Goal: Task Accomplishment & Management: Complete application form

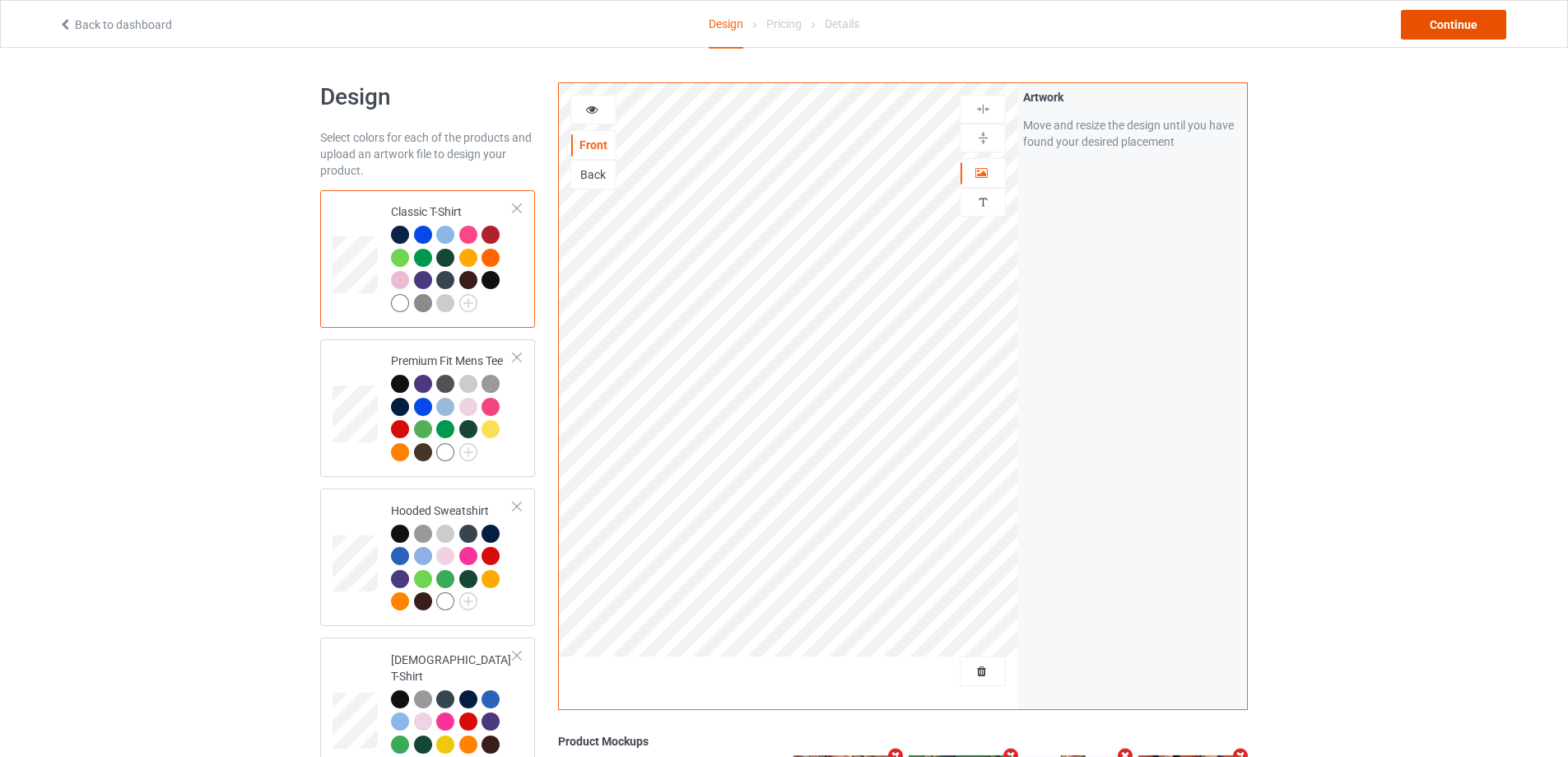
click at [1453, 19] on div "Continue" at bounding box center [1454, 25] width 105 height 30
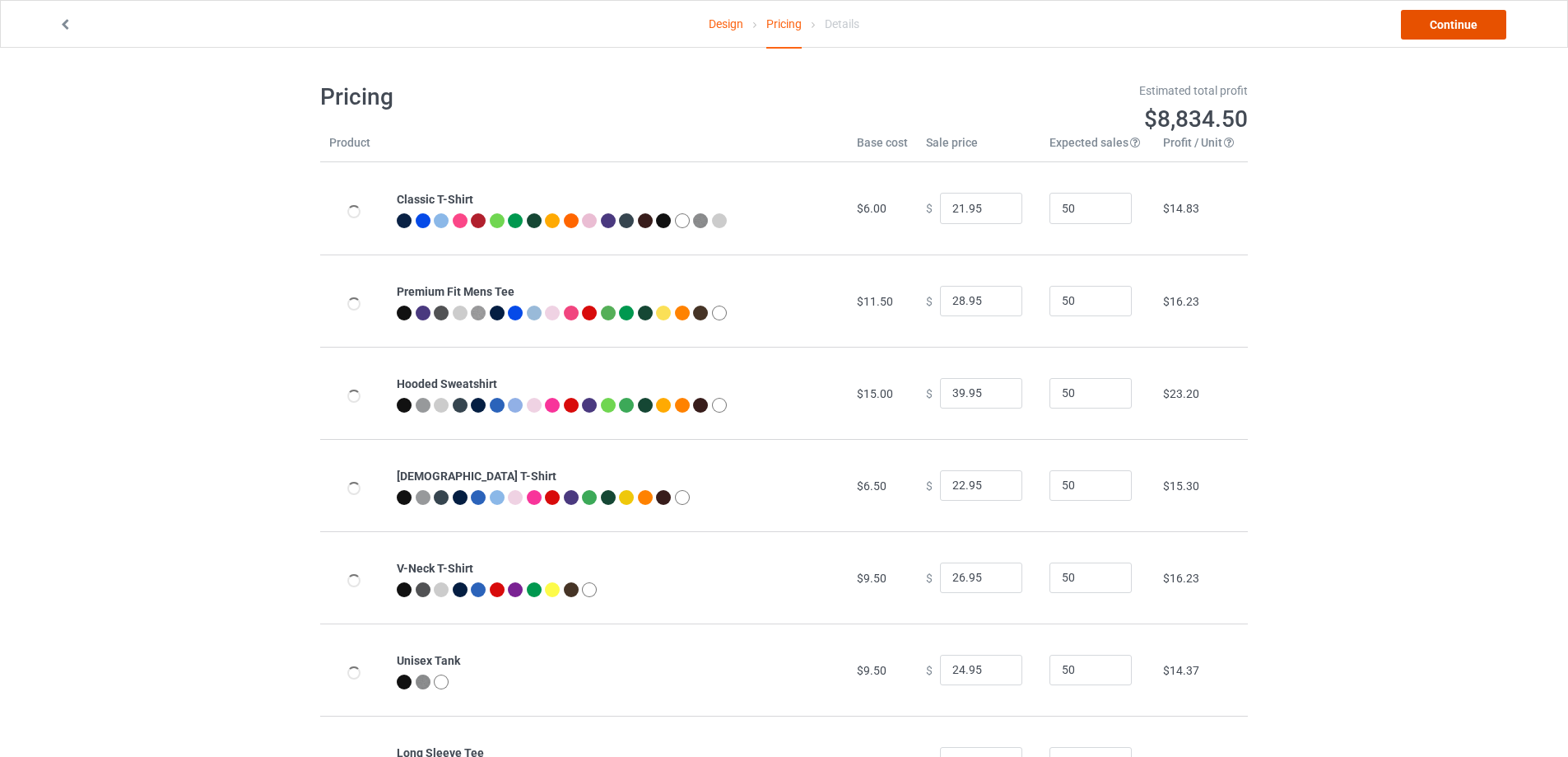
click at [1453, 19] on link "Continue" at bounding box center [1454, 25] width 105 height 30
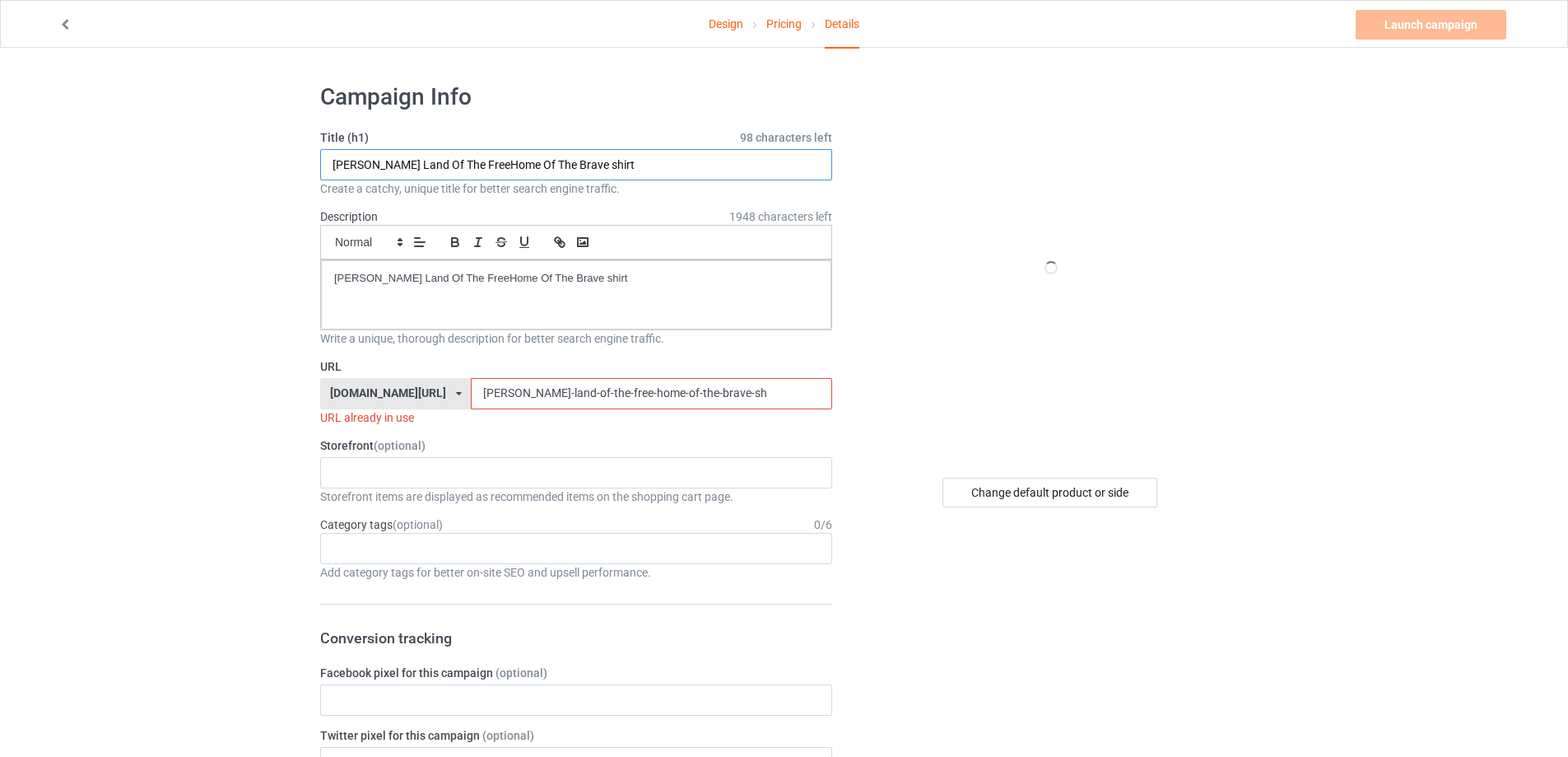
drag, startPoint x: 639, startPoint y: 163, endPoint x: 218, endPoint y: 159, distance: 421.0
paste input "[PERSON_NAME]"
type input "[PERSON_NAME] shooter shirt"
drag, startPoint x: 160, startPoint y: 244, endPoint x: 141, endPoint y: 243, distance: 19.0
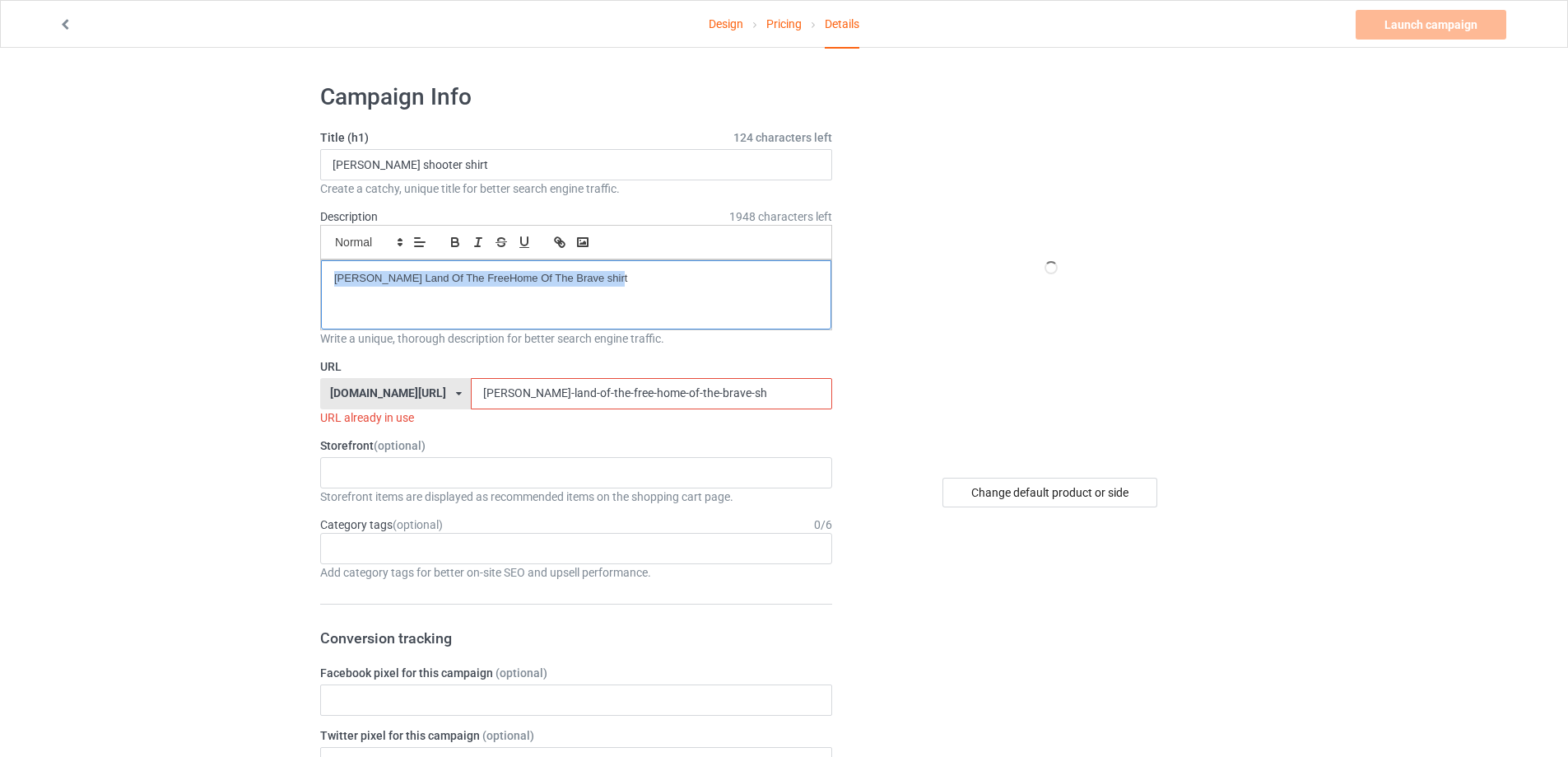
drag, startPoint x: 671, startPoint y: 394, endPoint x: 273, endPoint y: 358, distance: 399.6
paste input "[PERSON_NAME] shooter shirt"
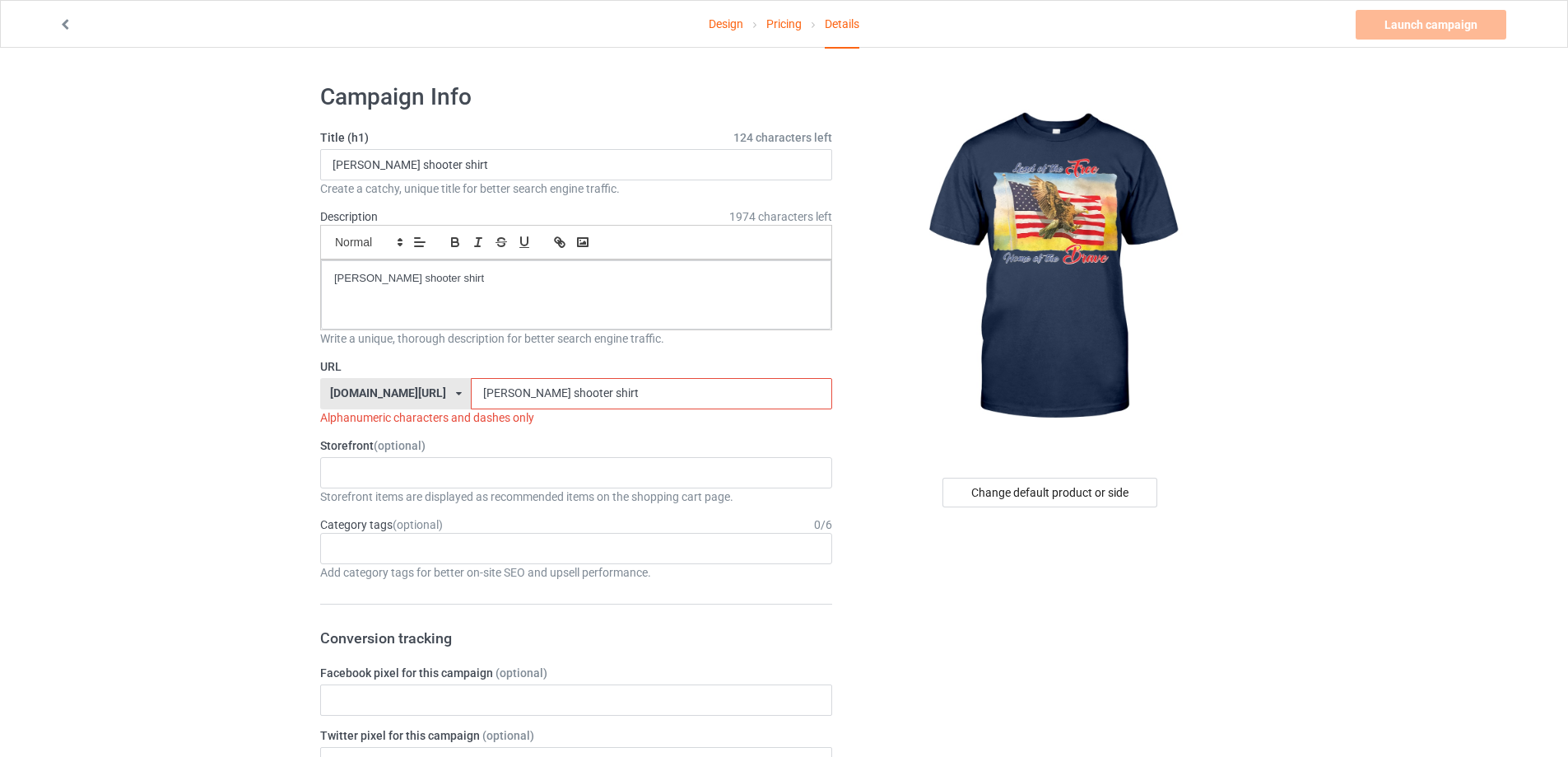
click at [474, 396] on input "[PERSON_NAME] shooter shirt" at bounding box center [651, 394] width 361 height 32
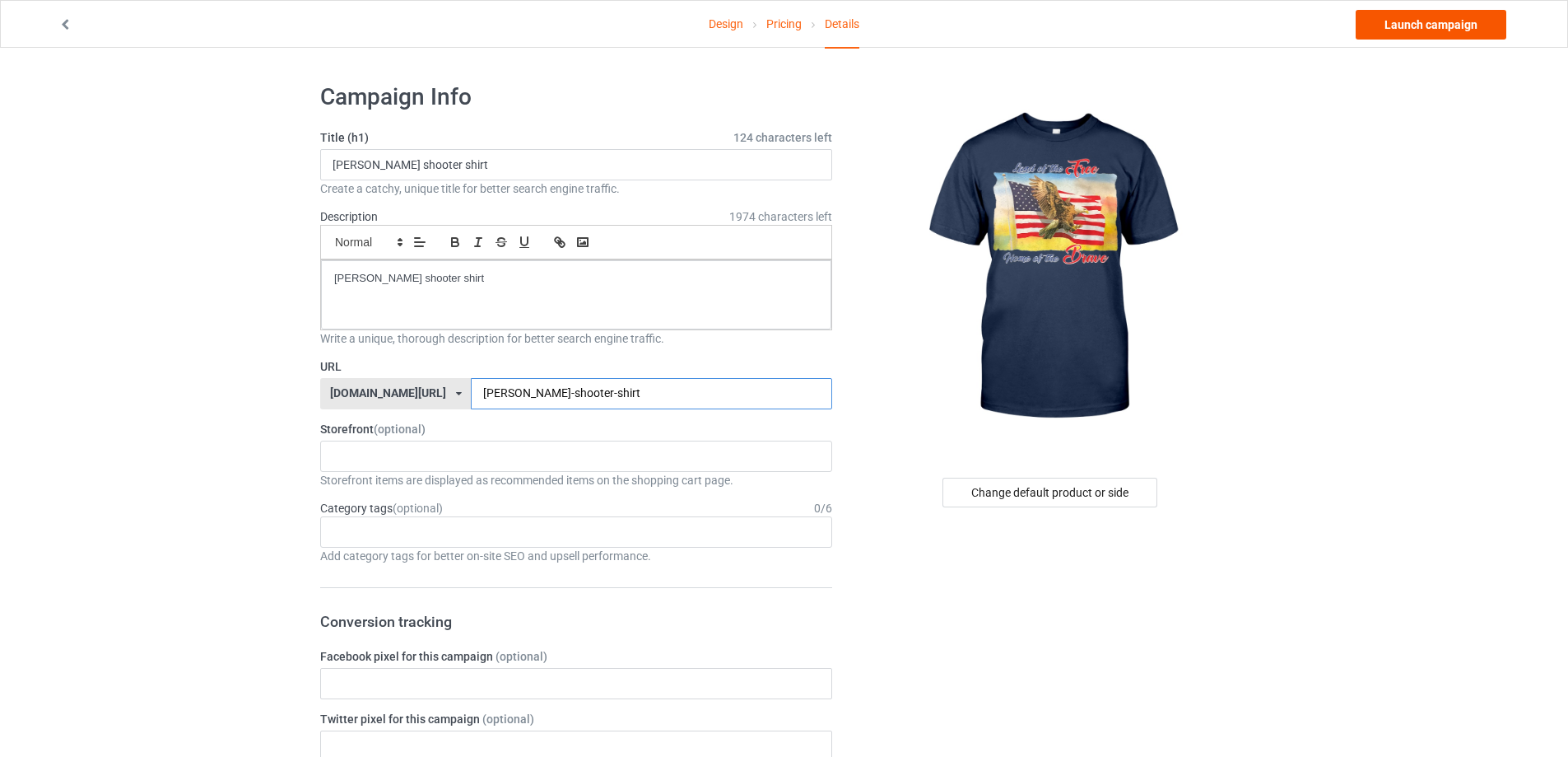
type input "[PERSON_NAME]-shooter-shirt"
click at [1429, 30] on link "Launch campaign" at bounding box center [1431, 25] width 151 height 30
